Goal: Task Accomplishment & Management: Manage account settings

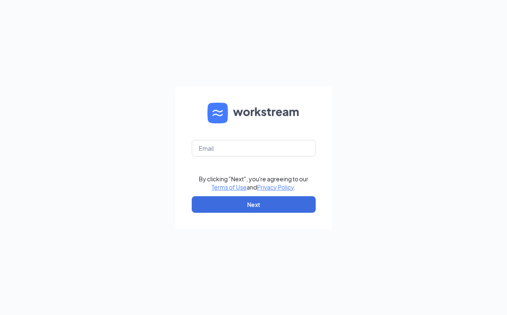
type input "[EMAIL_ADDRESS][DOMAIN_NAME]"
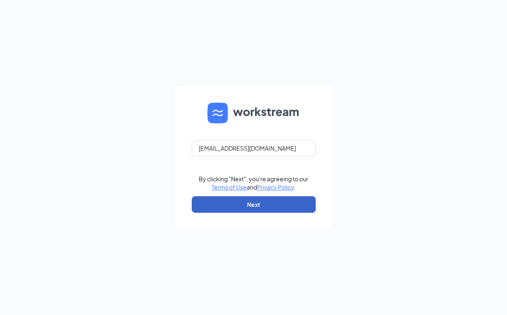
click at [259, 201] on button "Next" at bounding box center [254, 204] width 124 height 17
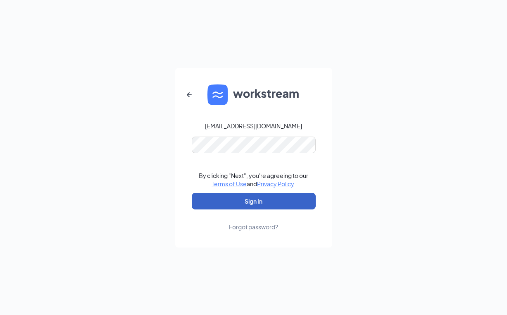
click at [254, 198] on button "Sign In" at bounding box center [254, 201] width 124 height 17
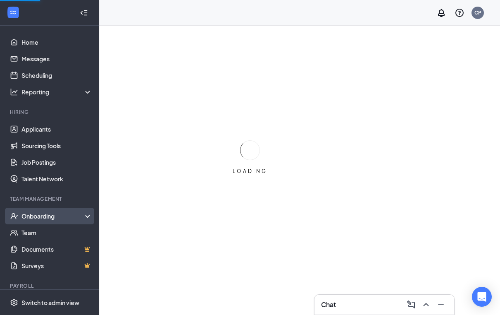
click at [43, 215] on div "Onboarding" at bounding box center [53, 216] width 64 height 8
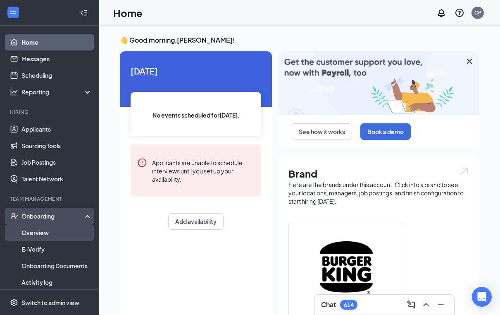
click at [23, 229] on link "Overview" at bounding box center [56, 232] width 71 height 17
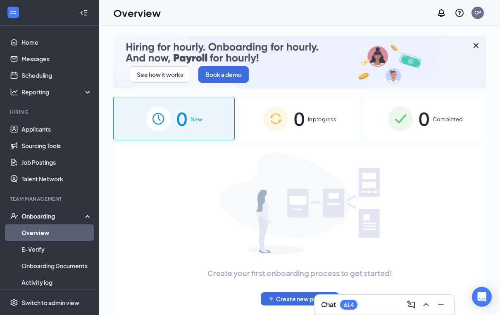
click at [387, 126] on div "0 Completed" at bounding box center [426, 118] width 122 height 43
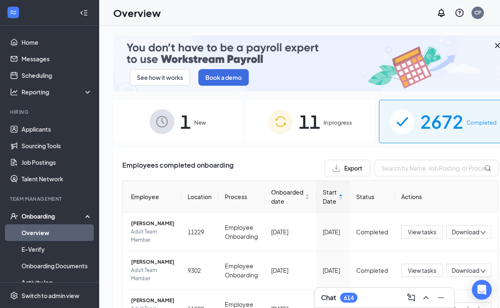
click at [344, 167] on span "Export" at bounding box center [353, 168] width 18 height 6
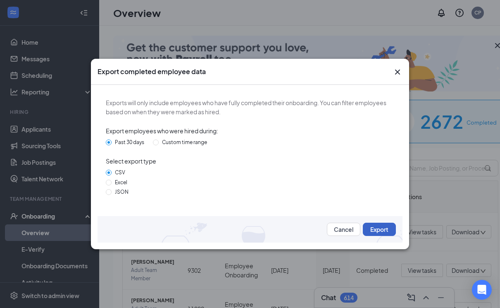
click at [371, 230] on button "Export" at bounding box center [379, 228] width 33 height 13
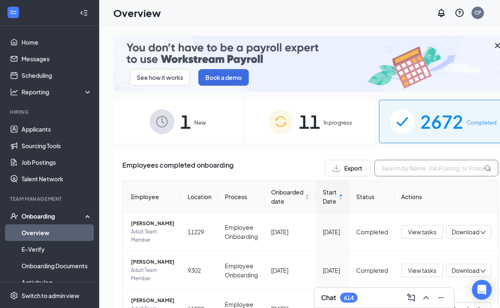
click at [375, 166] on input "text" at bounding box center [437, 168] width 124 height 17
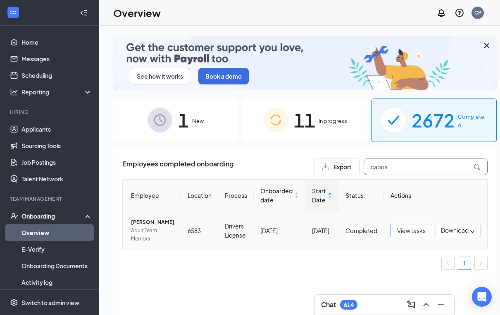
type input "cabria"
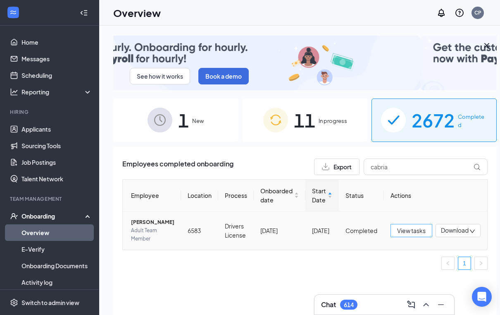
click at [408, 231] on span "View tasks" at bounding box center [411, 230] width 29 height 9
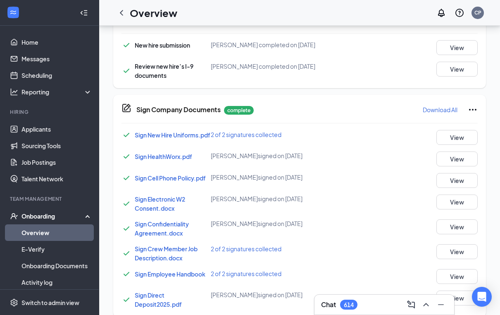
scroll to position [479, 0]
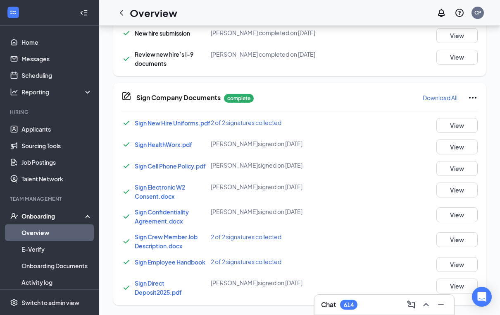
click at [141, 284] on span "Sign Direct Deposit2025.pdf" at bounding box center [158, 287] width 47 height 17
click at [146, 186] on span "Sign Electronic W2 Consent.docx" at bounding box center [160, 191] width 50 height 17
click at [160, 119] on span "Sign New Hire Uniforms.pdf" at bounding box center [173, 122] width 76 height 7
click at [448, 50] on button "View" at bounding box center [457, 57] width 41 height 15
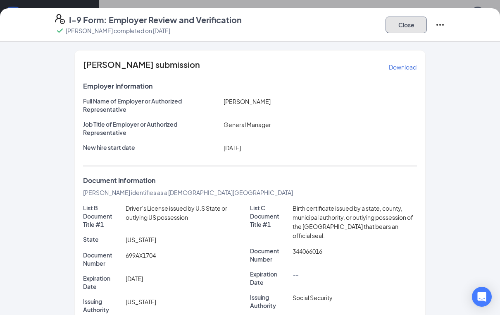
click at [405, 22] on button "Close" at bounding box center [406, 25] width 41 height 17
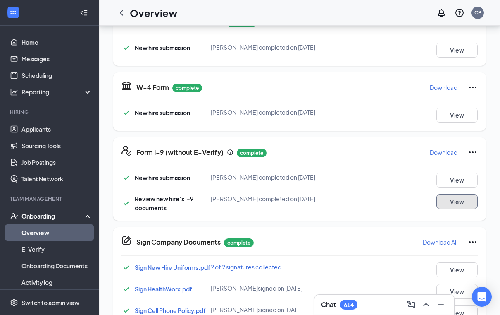
scroll to position [310, 0]
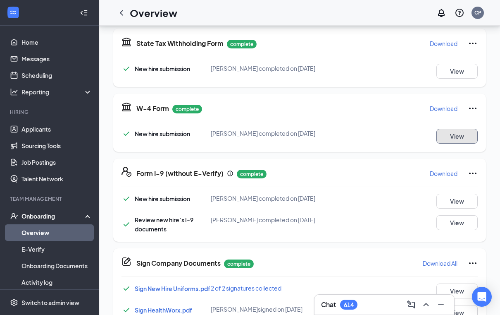
click at [446, 131] on button "View" at bounding box center [457, 136] width 41 height 15
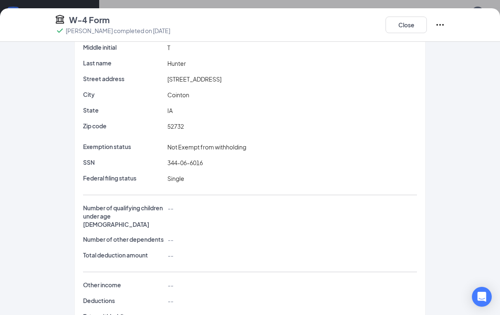
scroll to position [82, 0]
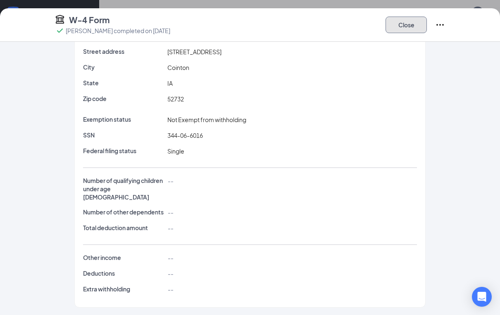
click at [401, 24] on button "Close" at bounding box center [406, 25] width 41 height 17
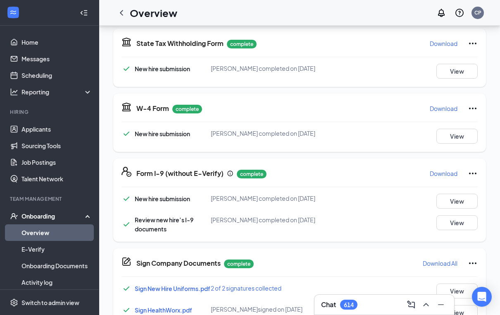
click at [442, 43] on p "Download" at bounding box center [444, 43] width 28 height 8
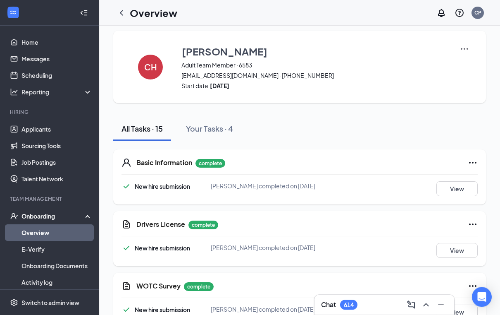
scroll to position [0, 0]
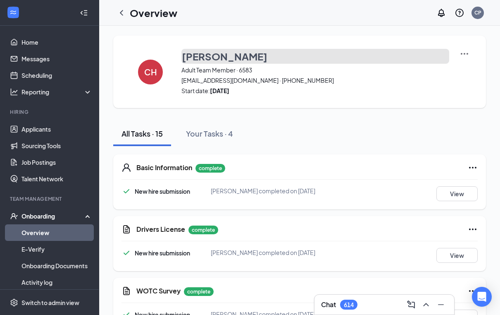
click at [211, 59] on h3 "[PERSON_NAME]" at bounding box center [225, 56] width 86 height 14
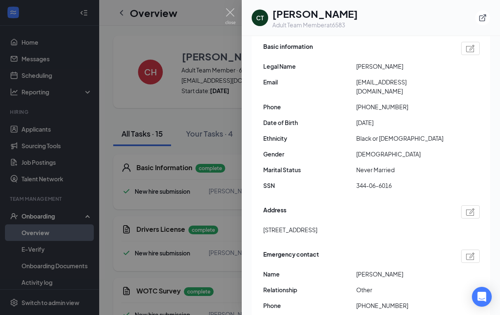
scroll to position [89, 0]
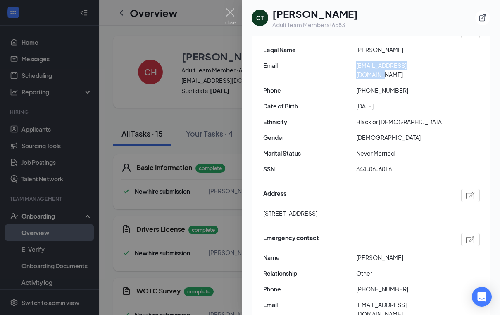
drag, startPoint x: 355, startPoint y: 66, endPoint x: 444, endPoint y: 68, distance: 89.3
click at [444, 68] on div "Email [EMAIL_ADDRESS][DOMAIN_NAME]" at bounding box center [371, 70] width 217 height 18
copy div "[EMAIL_ADDRESS][DOMAIN_NAME]"
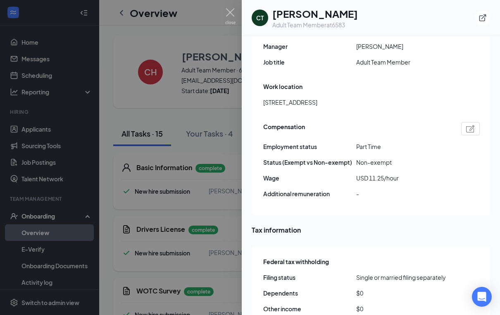
scroll to position [611, 0]
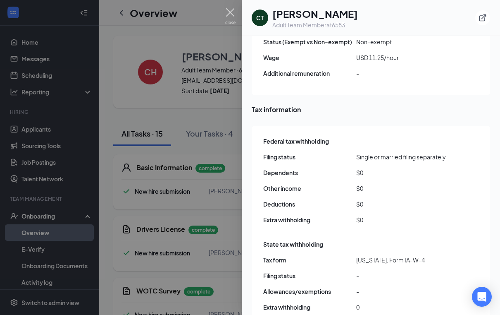
click at [230, 8] on img at bounding box center [230, 16] width 10 height 16
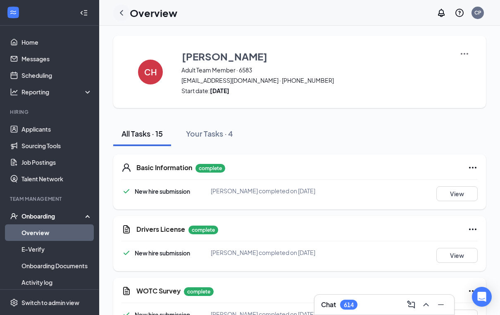
click at [124, 10] on icon "ChevronLeft" at bounding box center [122, 13] width 10 height 10
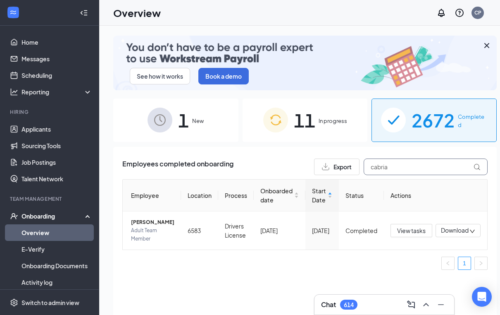
drag, startPoint x: 394, startPoint y: 167, endPoint x: 229, endPoint y: 156, distance: 164.9
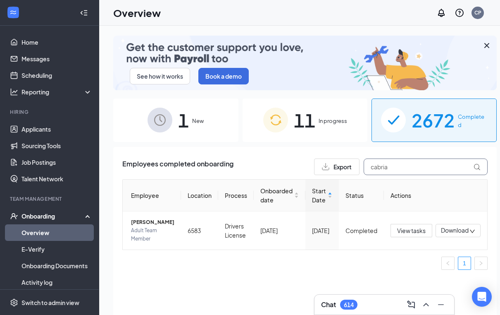
click at [364, 158] on input "cabria" at bounding box center [426, 166] width 124 height 17
type input "[PERSON_NAME]"
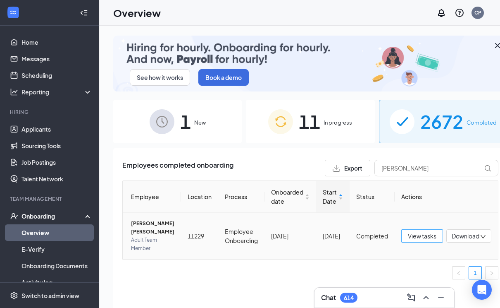
click at [408, 233] on span "View tasks" at bounding box center [422, 235] width 29 height 9
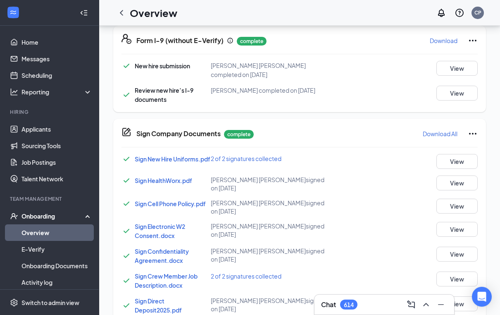
scroll to position [421, 0]
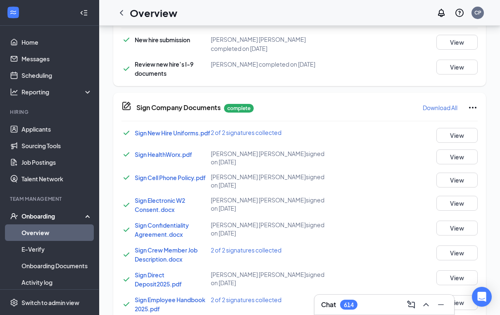
click at [148, 271] on span "Sign Direct Deposit2025.pdf" at bounding box center [158, 279] width 47 height 17
click at [151, 196] on span "Sign Electronic W2 Consent.docx" at bounding box center [160, 204] width 50 height 17
click at [154, 129] on span "Sign New Hire Uniforms.pdf" at bounding box center [173, 132] width 76 height 7
click at [449, 60] on button "View" at bounding box center [457, 67] width 41 height 15
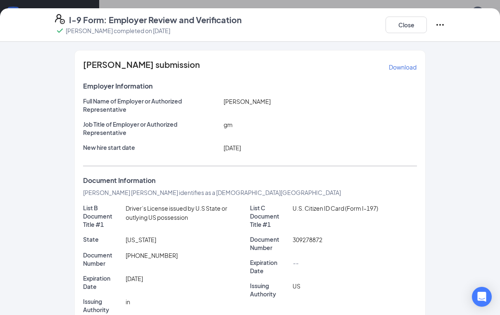
click at [393, 16] on div "Close" at bounding box center [416, 24] width 60 height 21
click at [394, 24] on button "Close" at bounding box center [406, 25] width 41 height 17
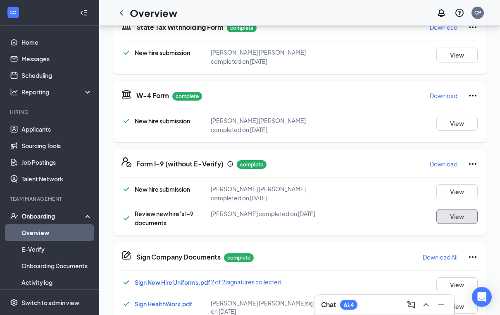
scroll to position [210, 0]
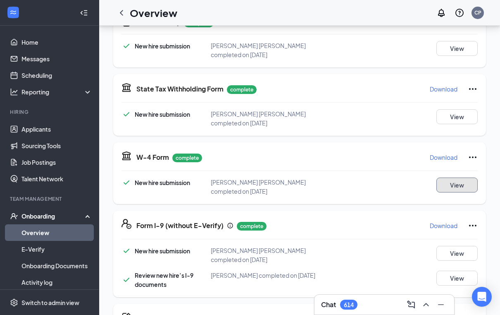
click at [448, 177] on button "View" at bounding box center [457, 184] width 41 height 15
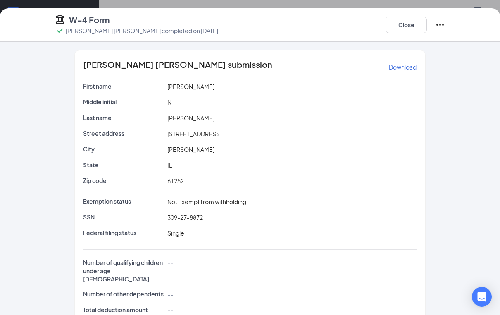
scroll to position [82, 0]
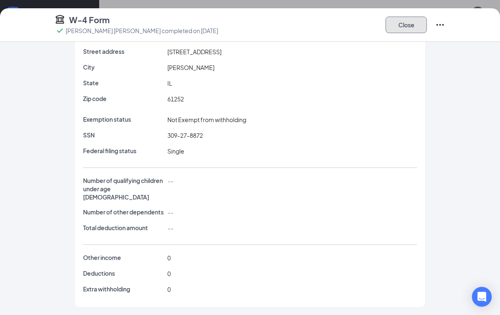
click at [400, 24] on button "Close" at bounding box center [406, 25] width 41 height 17
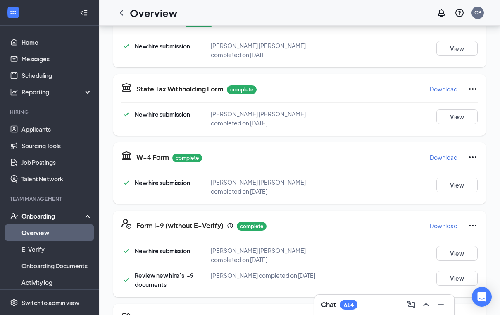
click at [437, 85] on p "Download" at bounding box center [444, 89] width 28 height 8
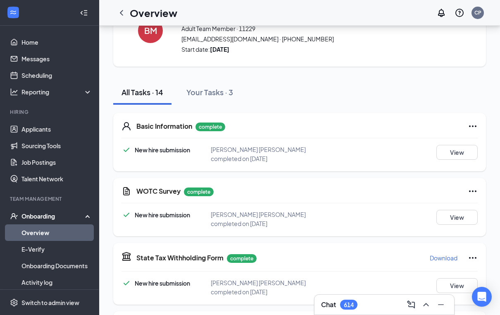
scroll to position [0, 0]
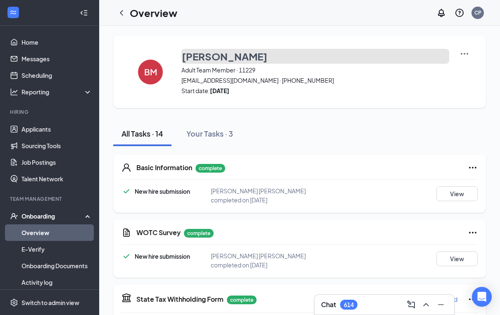
click at [193, 55] on h3 "[PERSON_NAME]" at bounding box center [225, 56] width 86 height 14
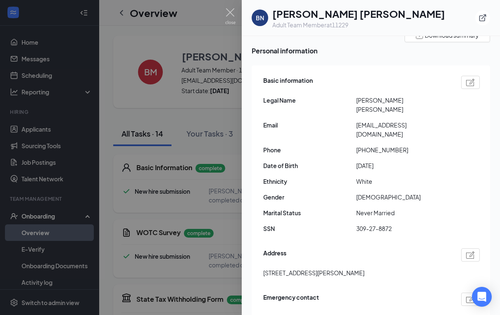
scroll to position [89, 0]
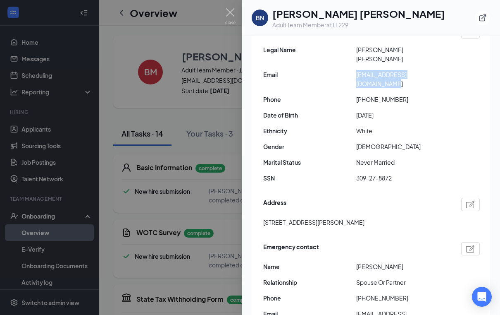
drag, startPoint x: 355, startPoint y: 66, endPoint x: 434, endPoint y: 74, distance: 80.2
click at [463, 71] on div "Basic information Legal Name [PERSON_NAME] [PERSON_NAME] Email [EMAIL_ADDRESS][…" at bounding box center [371, 106] width 217 height 166
copy div "[EMAIL_ADDRESS][DOMAIN_NAME]"
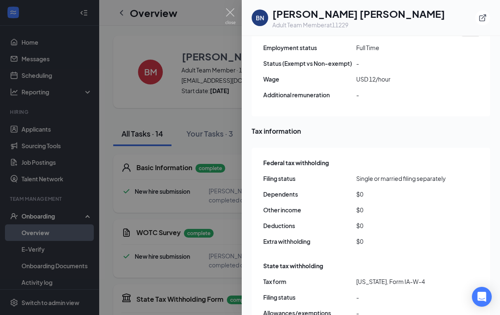
scroll to position [603, 0]
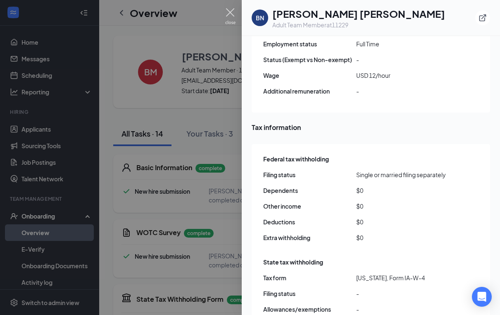
click at [229, 12] on img at bounding box center [230, 16] width 10 height 16
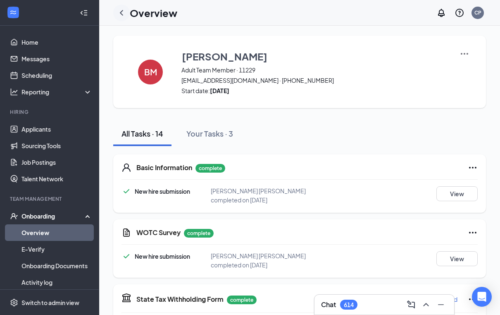
click at [123, 12] on icon "ChevronLeft" at bounding box center [122, 13] width 10 height 10
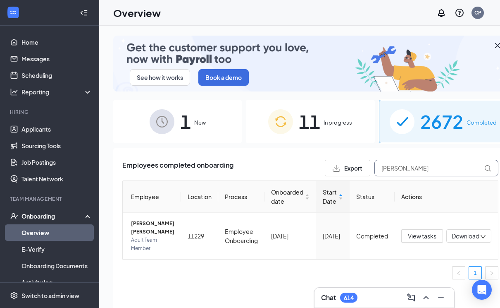
drag, startPoint x: 394, startPoint y: 167, endPoint x: 197, endPoint y: 179, distance: 197.1
click at [375, 176] on input "[PERSON_NAME]" at bounding box center [437, 168] width 124 height 17
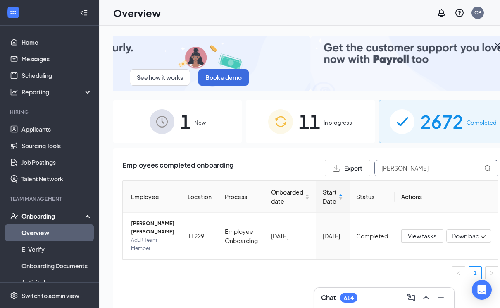
type input "[PERSON_NAME]"
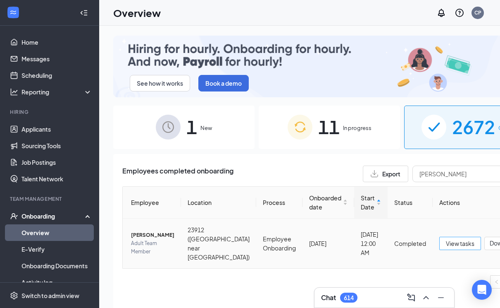
click at [439, 236] on button "View tasks" at bounding box center [460, 242] width 42 height 13
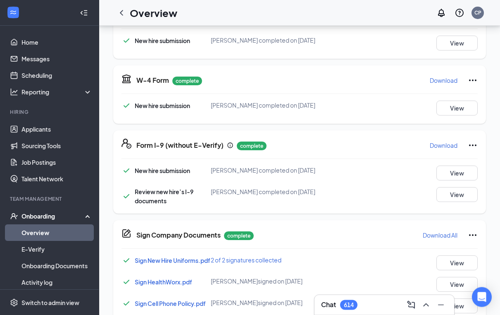
scroll to position [421, 0]
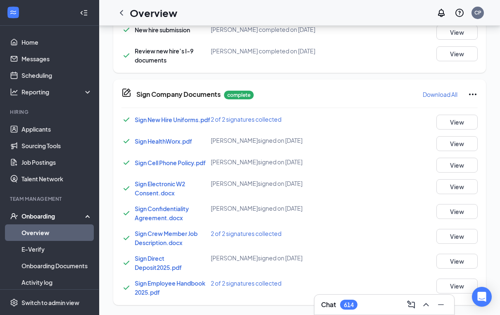
click at [141, 258] on span "Sign Direct Deposit2025.pdf" at bounding box center [158, 262] width 47 height 17
click at [153, 186] on span "Sign Electronic W2 Consent.docx" at bounding box center [160, 188] width 50 height 17
click at [152, 120] on div "Sign New Hire Uniforms.pdf" at bounding box center [173, 119] width 76 height 9
click at [149, 120] on div "Sign New Hire Uniforms.pdf" at bounding box center [173, 119] width 76 height 9
click at [150, 116] on span "Sign New Hire Uniforms.pdf" at bounding box center [173, 119] width 76 height 7
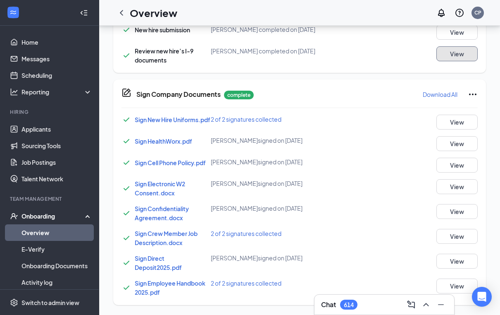
click at [453, 50] on button "View" at bounding box center [457, 53] width 41 height 15
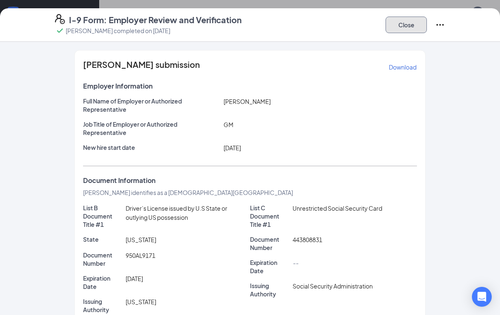
click at [400, 24] on button "Close" at bounding box center [406, 25] width 41 height 17
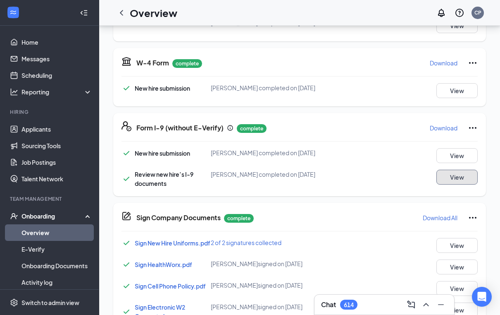
scroll to position [252, 0]
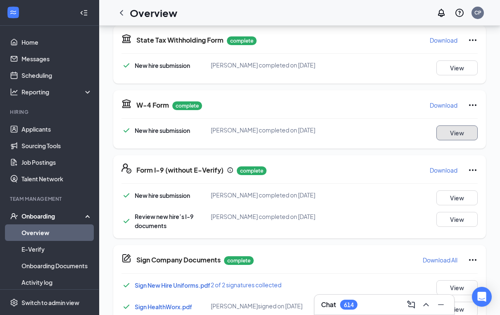
click at [444, 132] on button "View" at bounding box center [457, 132] width 41 height 15
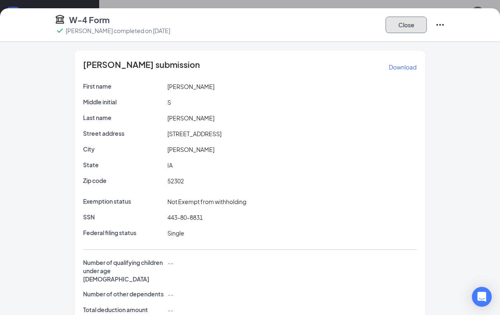
click at [398, 22] on button "Close" at bounding box center [406, 25] width 41 height 17
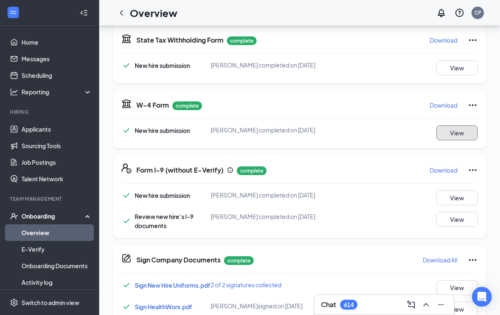
click at [454, 132] on button "View" at bounding box center [457, 132] width 41 height 15
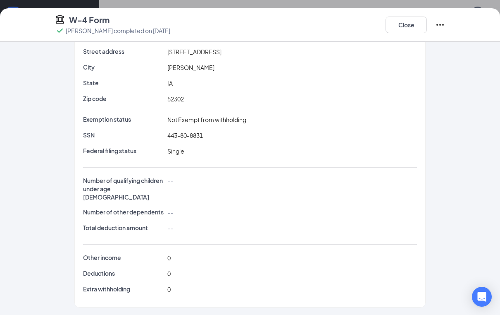
scroll to position [421, 0]
click at [404, 24] on button "Close" at bounding box center [406, 25] width 41 height 17
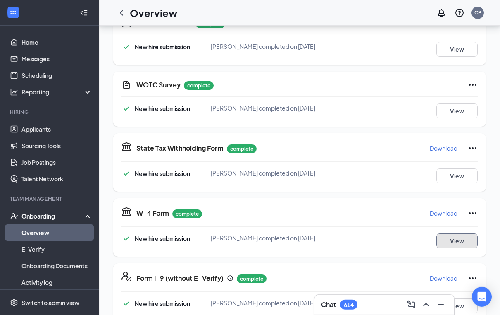
scroll to position [143, 0]
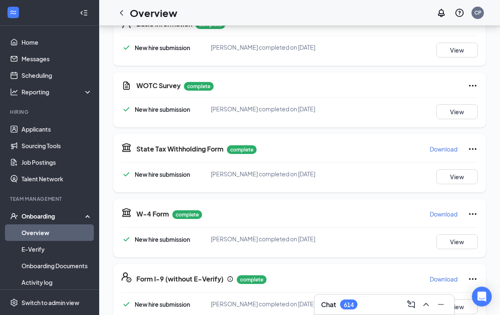
click at [439, 148] on p "Download" at bounding box center [444, 149] width 28 height 8
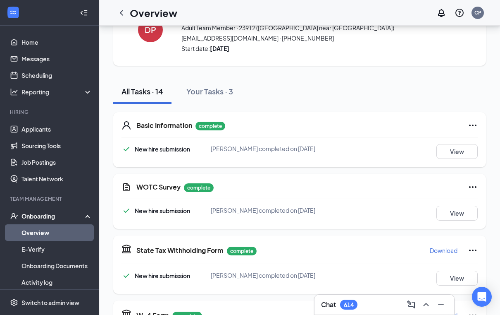
scroll to position [0, 0]
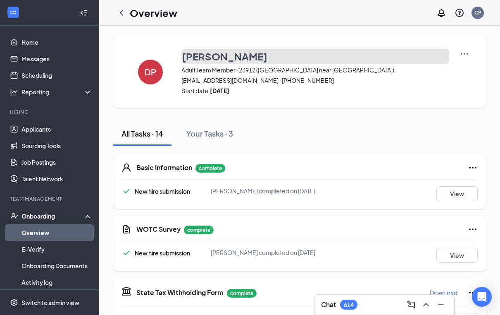
click at [212, 60] on h3 "[PERSON_NAME]" at bounding box center [225, 56] width 86 height 14
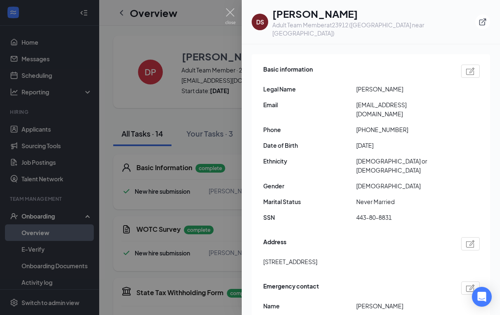
scroll to position [89, 0]
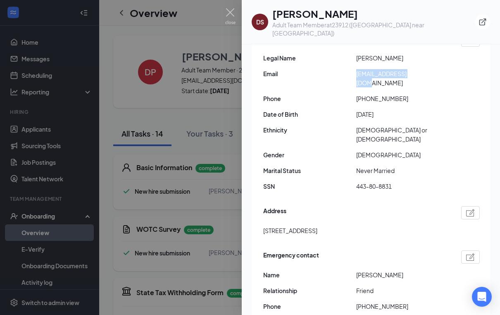
drag, startPoint x: 352, startPoint y: 64, endPoint x: 433, endPoint y: 70, distance: 81.2
click at [433, 70] on div "Email [EMAIL_ADDRESS][DOMAIN_NAME]" at bounding box center [371, 78] width 217 height 18
copy div "[EMAIL_ADDRESS][DOMAIN_NAME]"
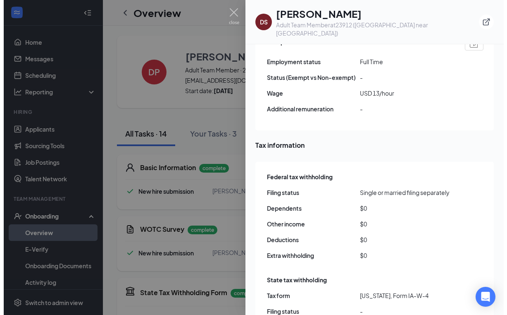
scroll to position [605, 0]
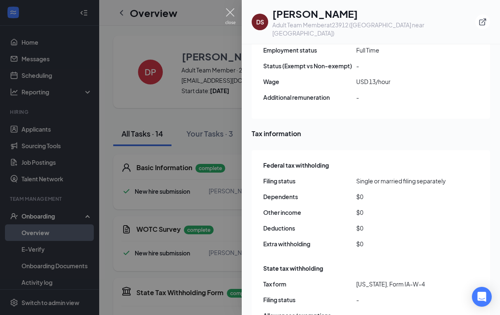
click at [227, 11] on img at bounding box center [230, 16] width 10 height 16
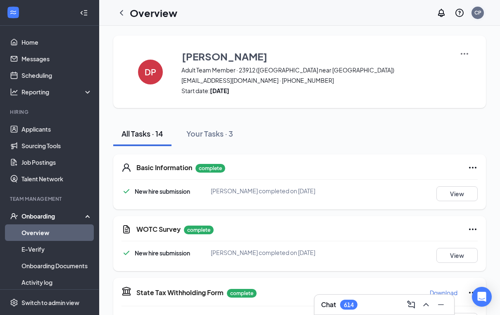
click at [477, 15] on div "CP" at bounding box center [478, 12] width 7 height 7
click at [480, 15] on div "CP" at bounding box center [478, 12] width 7 height 7
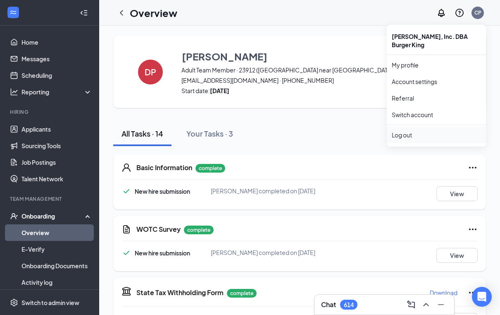
click at [408, 131] on div "Log out" at bounding box center [436, 135] width 89 height 8
